Goal: Find specific page/section: Find specific page/section

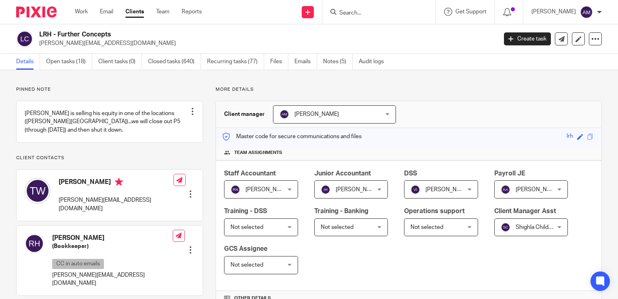
click at [381, 15] on input "Search" at bounding box center [375, 13] width 73 height 7
type input "y"
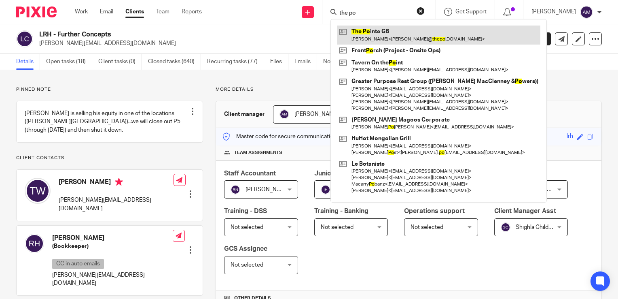
type input "the po"
click at [397, 39] on link at bounding box center [439, 34] width 204 height 19
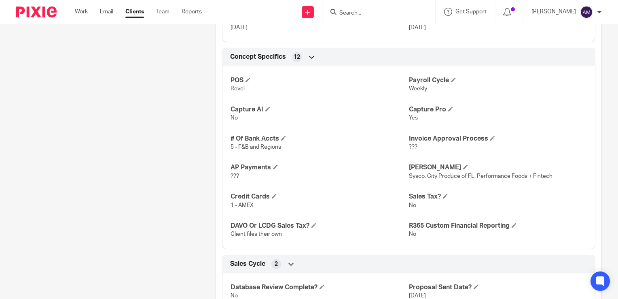
scroll to position [766, 0]
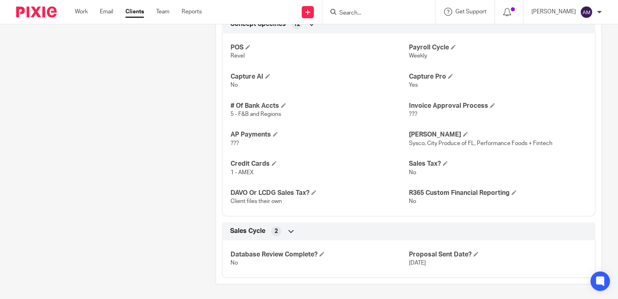
click at [375, 11] on input "Search" at bounding box center [375, 13] width 73 height 7
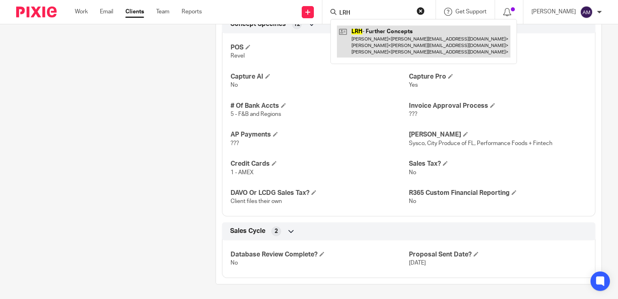
type input "LRH"
click at [384, 38] on link at bounding box center [424, 41] width 174 height 32
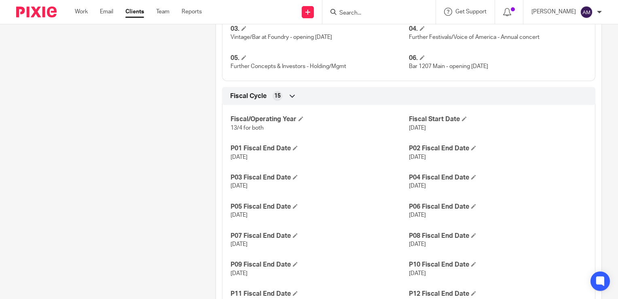
scroll to position [579, 0]
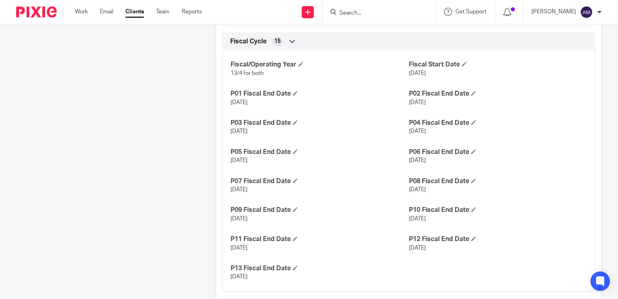
click at [369, 11] on input "Search" at bounding box center [375, 13] width 73 height 7
type input "p"
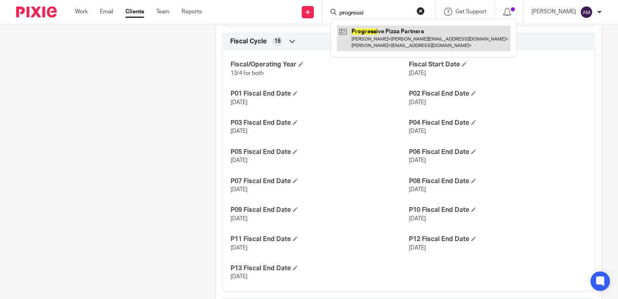
type input "progressi"
click at [404, 48] on link at bounding box center [424, 37] width 174 height 25
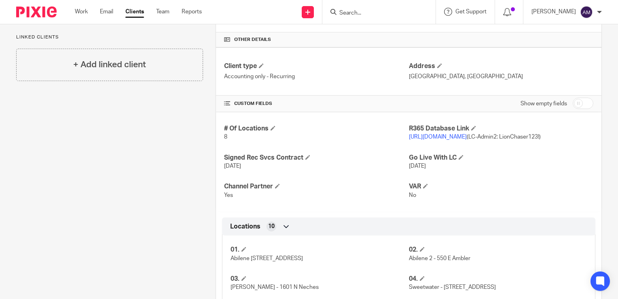
scroll to position [259, 0]
click at [433, 134] on link "[URL][DOMAIN_NAME]" at bounding box center [438, 137] width 58 height 6
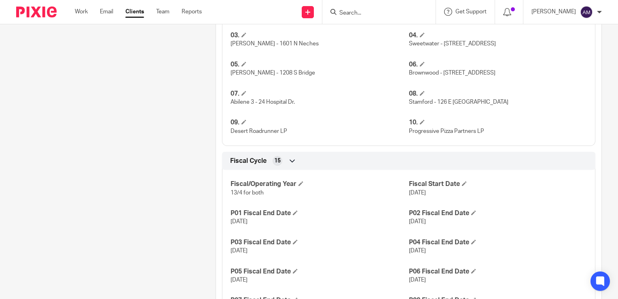
scroll to position [672, 0]
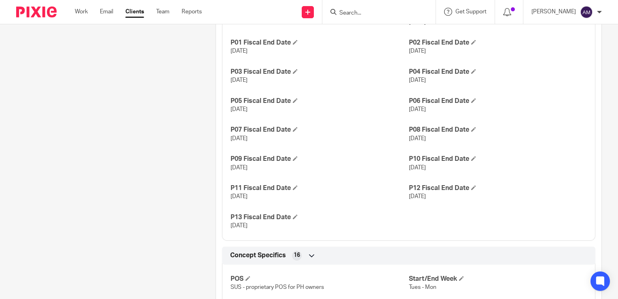
drag, startPoint x: 401, startPoint y: 127, endPoint x: 453, endPoint y: 140, distance: 54.1
click at [453, 140] on div "Fiscal/Operating Year 13/4 for both Fiscal Start Date [DATE] P01 Fiscal End Dat…" at bounding box center [408, 116] width 373 height 247
drag, startPoint x: 453, startPoint y: 140, endPoint x: 402, endPoint y: 138, distance: 51.0
click at [402, 138] on p "[DATE]" at bounding box center [320, 138] width 178 height 8
click at [385, 147] on div "Fiscal/Operating Year 13/4 for both Fiscal Start Date [DATE] P01 Fiscal End Dat…" at bounding box center [408, 116] width 373 height 247
